Goal: Task Accomplishment & Management: Complete application form

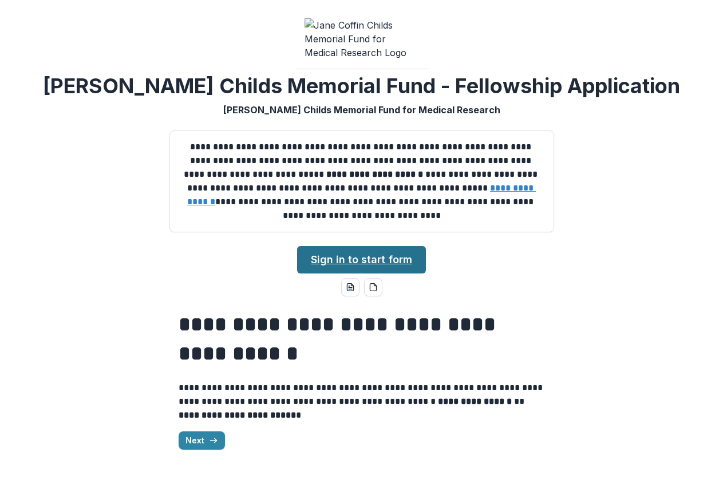
click at [327, 246] on link "Sign in to start form" at bounding box center [361, 259] width 129 height 27
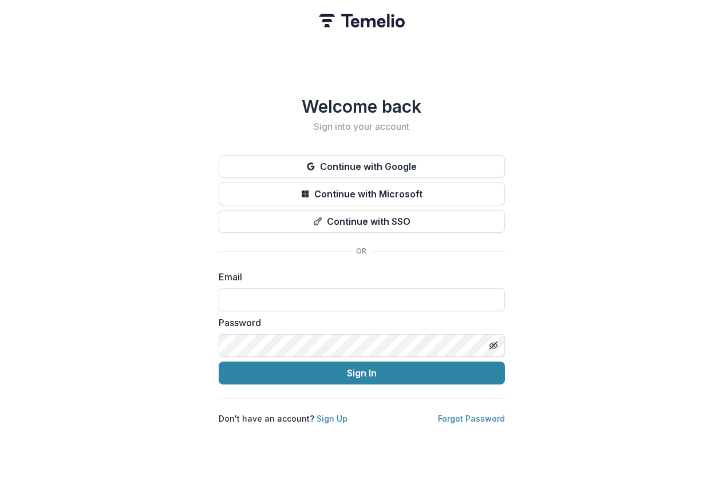
type input "**********"
click at [361, 369] on button "Sign In" at bounding box center [362, 373] width 286 height 23
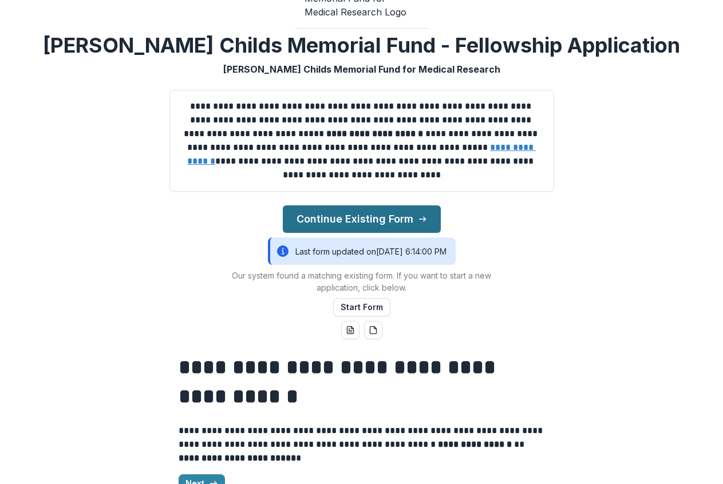
scroll to position [63, 0]
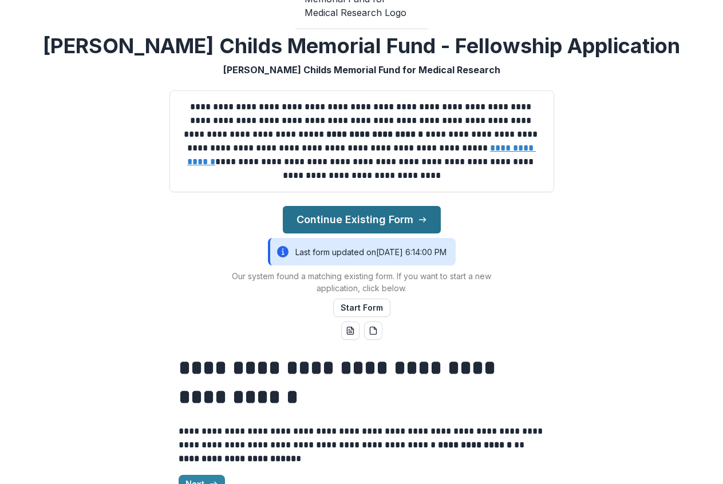
click at [336, 206] on button "Continue Existing Form" at bounding box center [362, 219] width 158 height 27
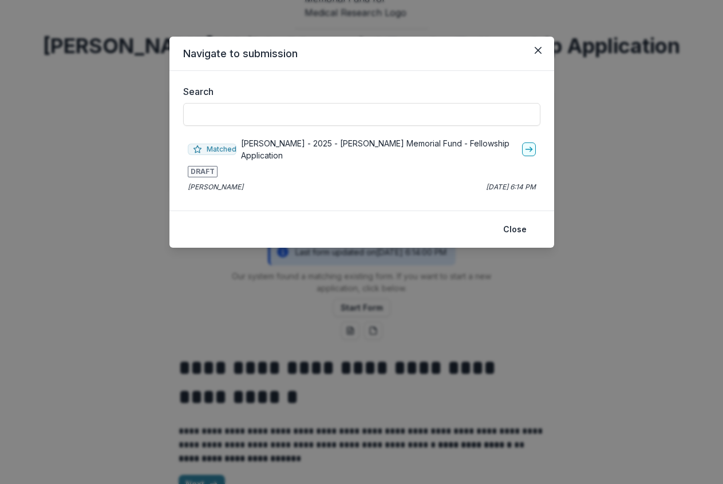
click at [441, 191] on div "[PERSON_NAME] [DATE] 6:14 PM" at bounding box center [362, 187] width 348 height 10
click at [200, 161] on div "Matched [PERSON_NAME] - 2025 - [PERSON_NAME] Memorial Fund - Fellowship Applica…" at bounding box center [361, 165] width 357 height 64
click at [286, 145] on p "[PERSON_NAME] - 2025 - [PERSON_NAME] Memorial Fund - Fellowship Application" at bounding box center [379, 149] width 277 height 24
click at [519, 145] on div "Matched [PERSON_NAME] - 2025 - [PERSON_NAME] Memorial Fund - Fellowship Applica…" at bounding box center [362, 149] width 348 height 24
click at [527, 149] on line "go-to" at bounding box center [529, 149] width 6 height 0
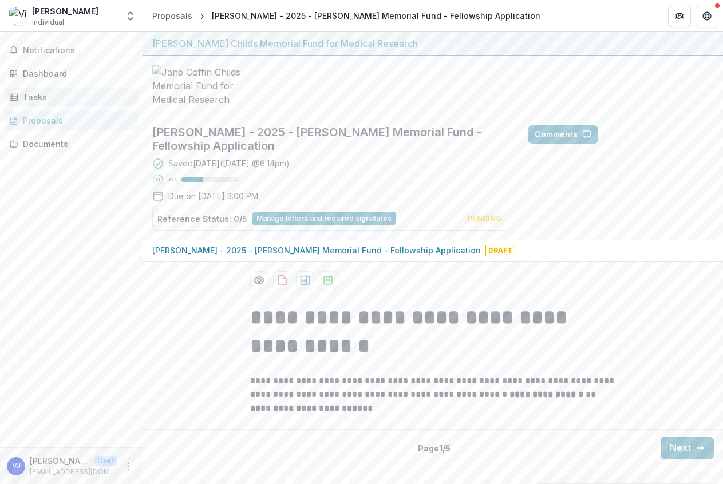
click at [63, 97] on div "Tasks" at bounding box center [76, 97] width 106 height 12
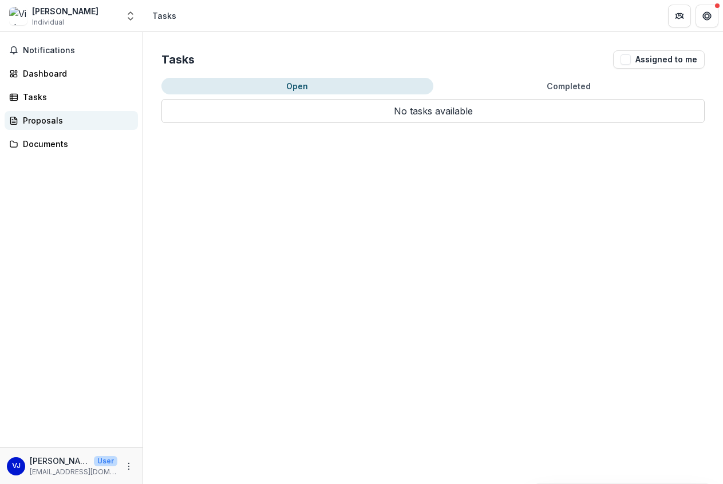
click at [88, 118] on div "Proposals" at bounding box center [76, 120] width 106 height 12
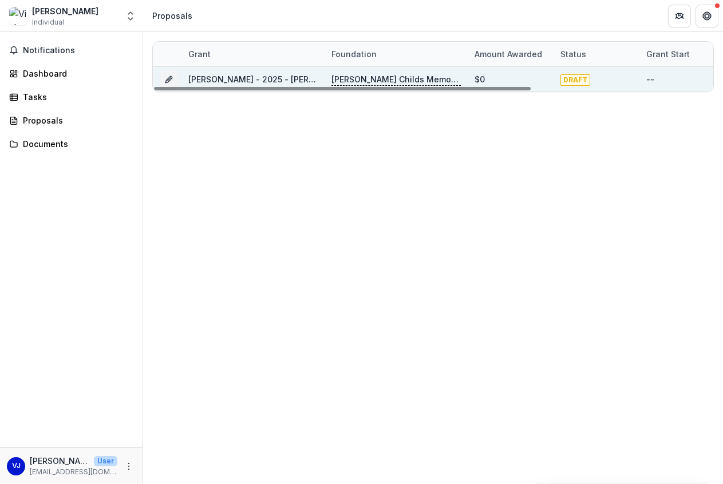
click at [381, 80] on p "[PERSON_NAME] Childs Memorial Fund for Medical Research" at bounding box center [395, 79] width 129 height 13
click at [338, 78] on p "[PERSON_NAME] Childs Memorial Fund for Medical Research" at bounding box center [395, 79] width 129 height 13
click at [269, 78] on link "[PERSON_NAME] - 2025 - [PERSON_NAME] Memorial Fund - Fellowship Application" at bounding box center [352, 79] width 329 height 10
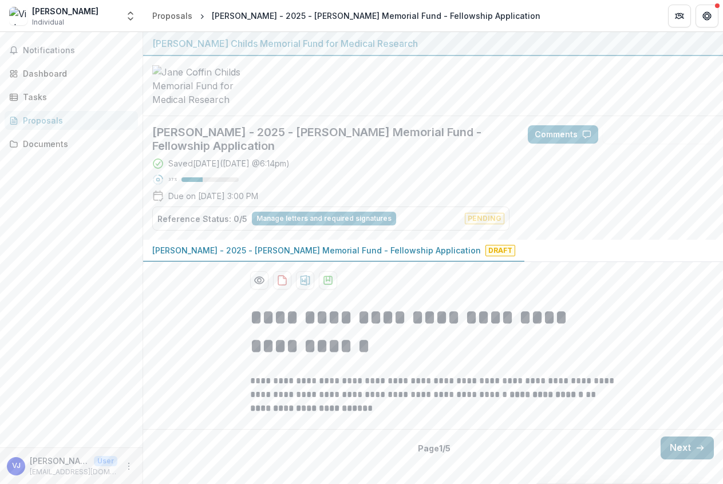
click at [689, 459] on button "Next" at bounding box center [687, 448] width 53 height 23
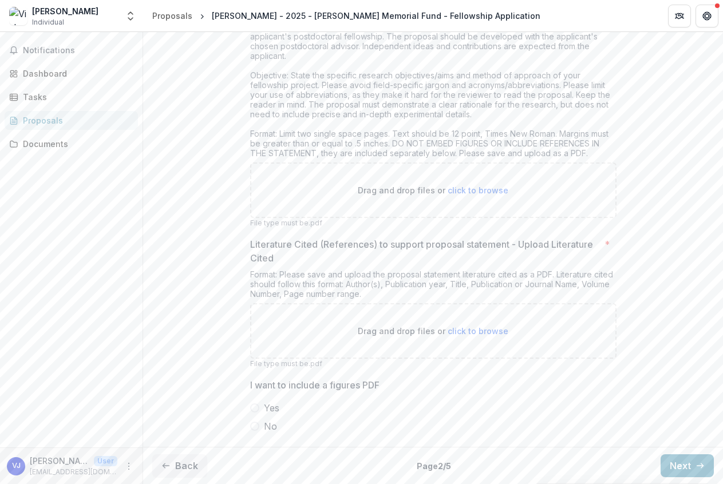
scroll to position [4217, 0]
click at [669, 463] on button "Next" at bounding box center [687, 466] width 53 height 23
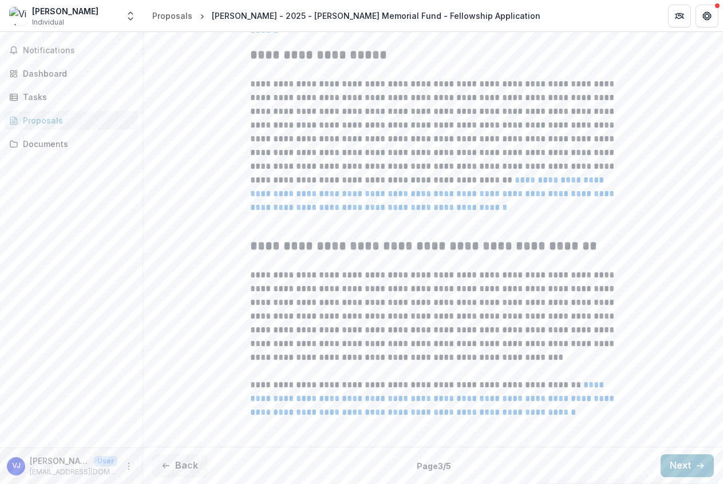
scroll to position [455, 0]
click at [673, 463] on button "Next" at bounding box center [687, 466] width 53 height 23
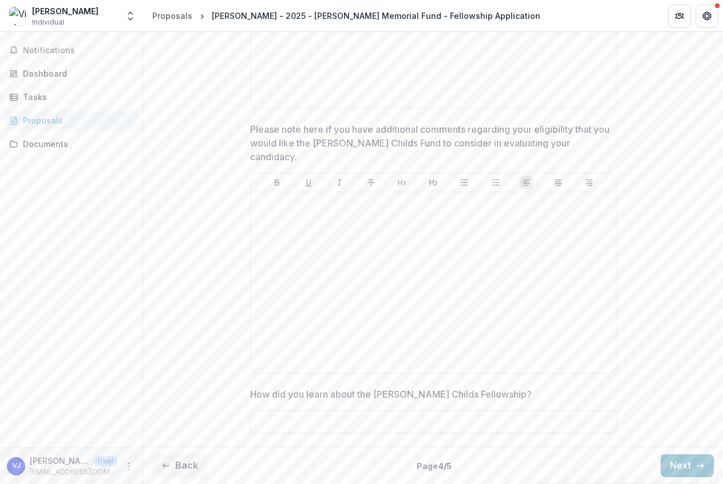
scroll to position [905, 0]
click at [193, 460] on button "Back" at bounding box center [179, 466] width 55 height 23
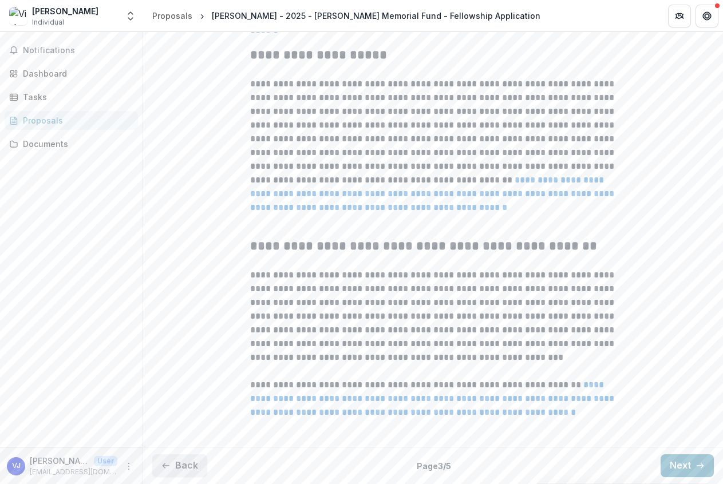
scroll to position [0, 0]
click at [191, 457] on button "Back" at bounding box center [179, 466] width 55 height 23
